Goal: Information Seeking & Learning: Learn about a topic

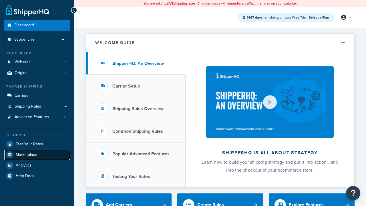
click at [26, 154] on span "Marketplace" at bounding box center [26, 154] width 21 height 5
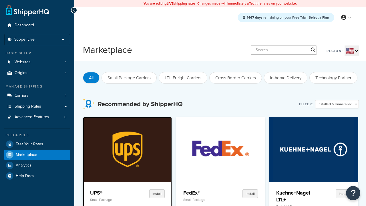
click at [109, 199] on p "Small Package" at bounding box center [109, 200] width 38 height 4
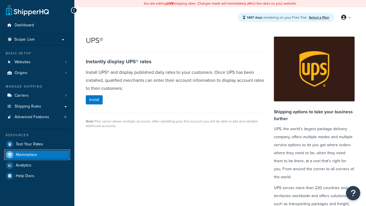
click at [26, 154] on span "Marketplace" at bounding box center [26, 154] width 21 height 5
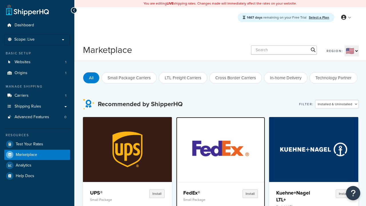
click at [202, 199] on p "Small Package" at bounding box center [202, 200] width 38 height 4
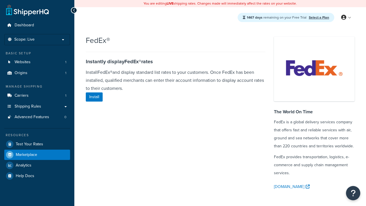
click at [26, 154] on span "Marketplace" at bounding box center [26, 154] width 21 height 5
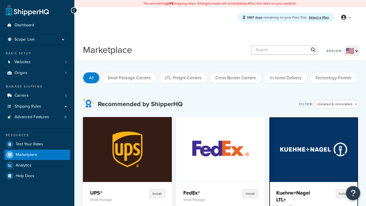
click at [295, 205] on p "Freight LTL" at bounding box center [295, 207] width 38 height 4
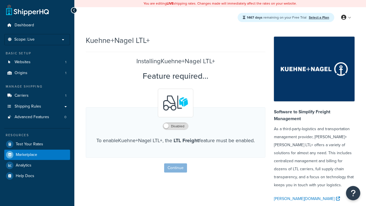
click at [26, 154] on span "Marketplace" at bounding box center [26, 154] width 21 height 5
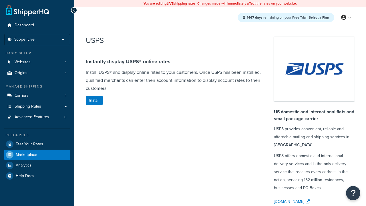
click at [26, 154] on span "Marketplace" at bounding box center [26, 154] width 21 height 5
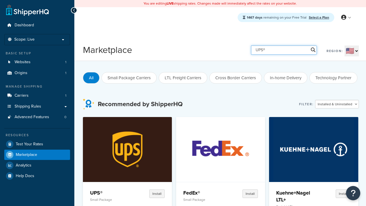
type input "UPS®"
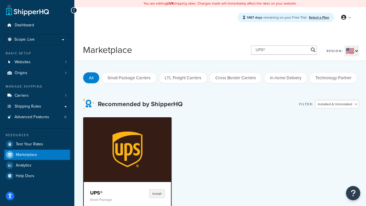
click at [109, 193] on h4 "UPS®" at bounding box center [109, 192] width 38 height 7
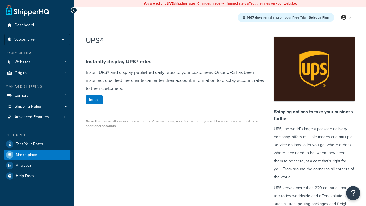
click at [26, 154] on span "Marketplace" at bounding box center [26, 154] width 21 height 5
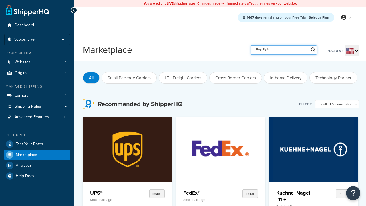
type input "FedEx®"
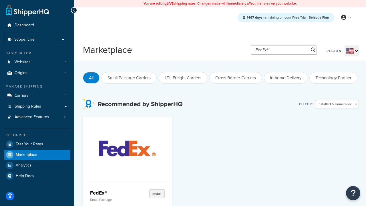
click at [109, 193] on h4 "FedEx®" at bounding box center [109, 192] width 38 height 7
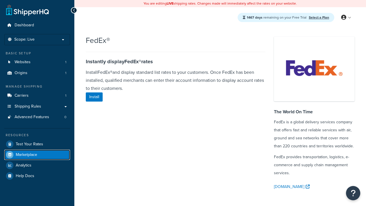
click at [26, 154] on span "Marketplace" at bounding box center [26, 154] width 21 height 5
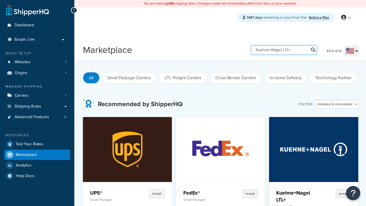
type input "Kuehne+Nagel LTL+"
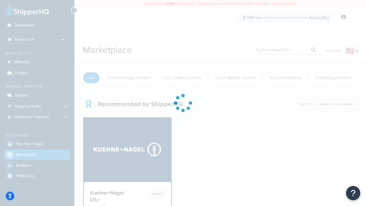
click at [109, 189] on h4 "Kuehne+Nagel LTL+" at bounding box center [109, 196] width 38 height 14
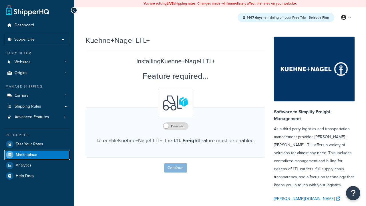
click at [26, 154] on span "Marketplace" at bounding box center [26, 154] width 21 height 5
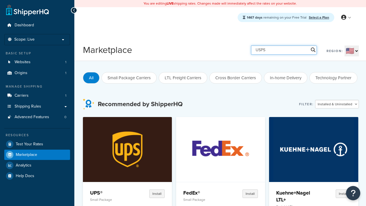
type input "USPS"
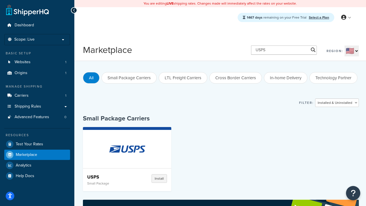
click at [109, 177] on h4 "USPS" at bounding box center [108, 177] width 43 height 6
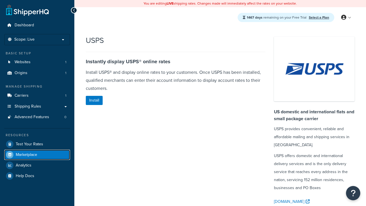
click at [26, 154] on span "Marketplace" at bounding box center [26, 154] width 21 height 5
